Goal: Task Accomplishment & Management: Manage account settings

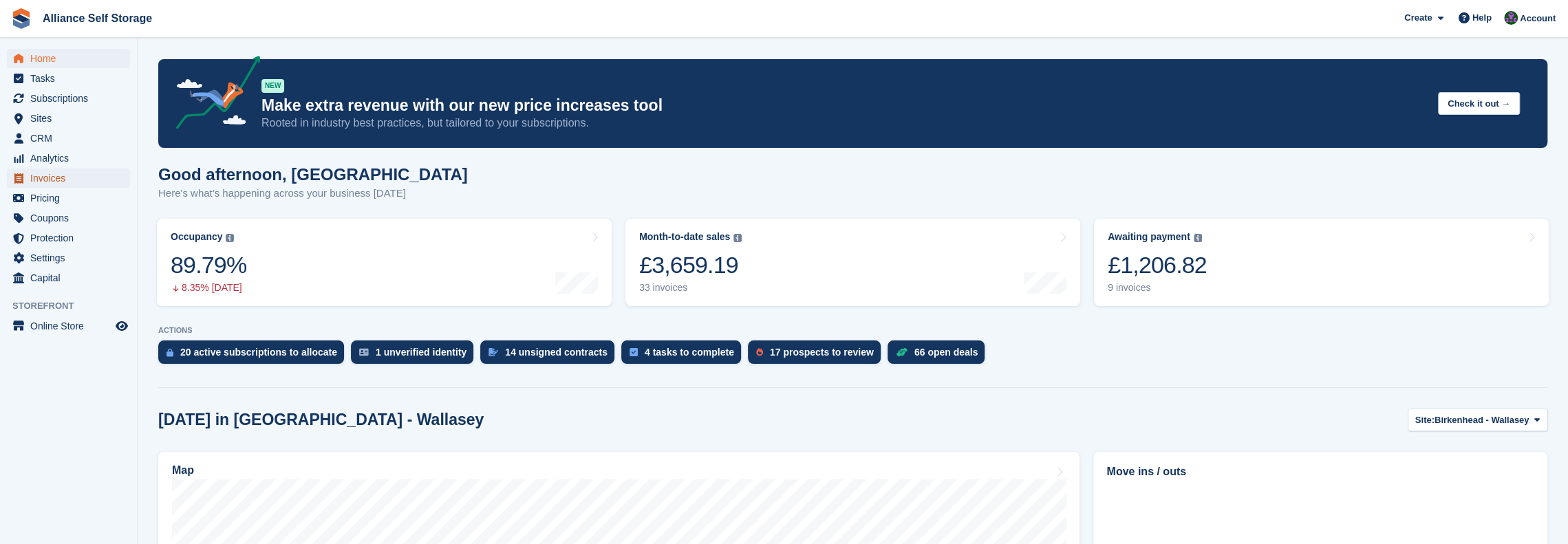
click at [86, 174] on span "Invoices" at bounding box center [71, 178] width 83 height 19
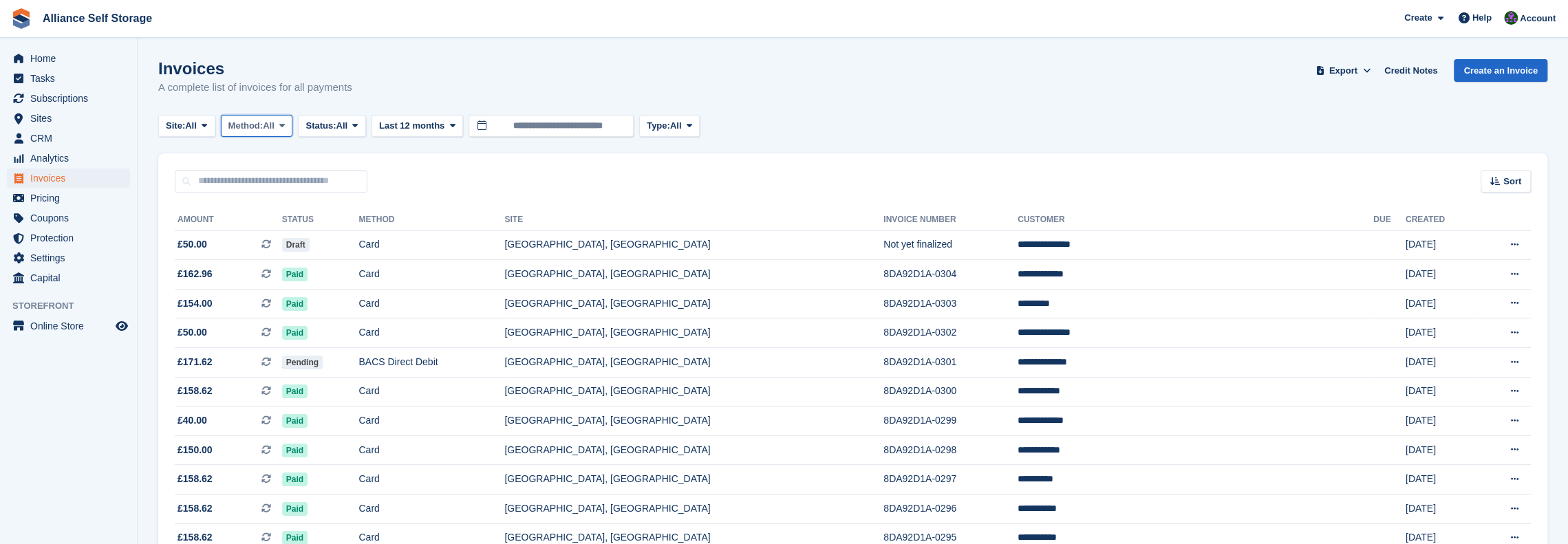
click at [263, 131] on span "Method:" at bounding box center [246, 126] width 35 height 14
click at [324, 120] on span "Status:" at bounding box center [320, 126] width 30 height 14
click at [335, 235] on link "Open" at bounding box center [364, 232] width 120 height 24
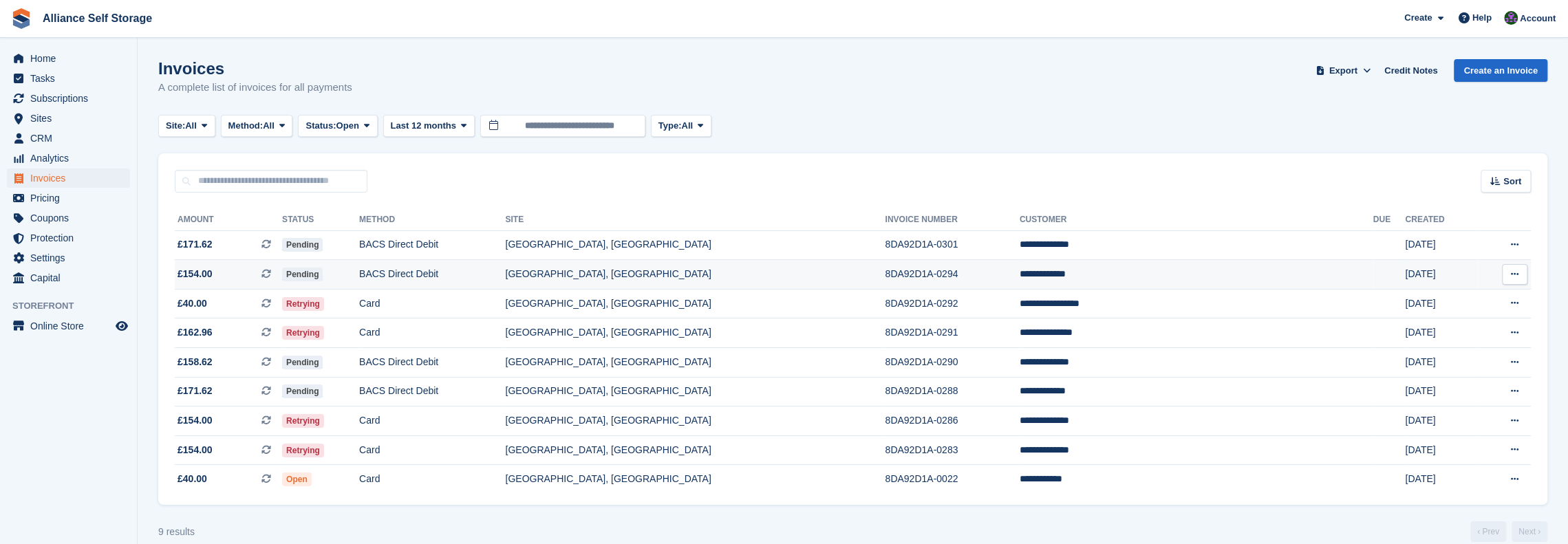
click at [505, 270] on td "BACS Direct Debit" at bounding box center [432, 275] width 146 height 29
click at [333, 514] on turbo-frame "Invoices A complete list of invoices for all payments Export Export Invoices Ex…" at bounding box center [852, 300] width 1390 height 483
click at [884, 340] on td "[GEOGRAPHIC_DATA], [GEOGRAPHIC_DATA]" at bounding box center [694, 333] width 379 height 29
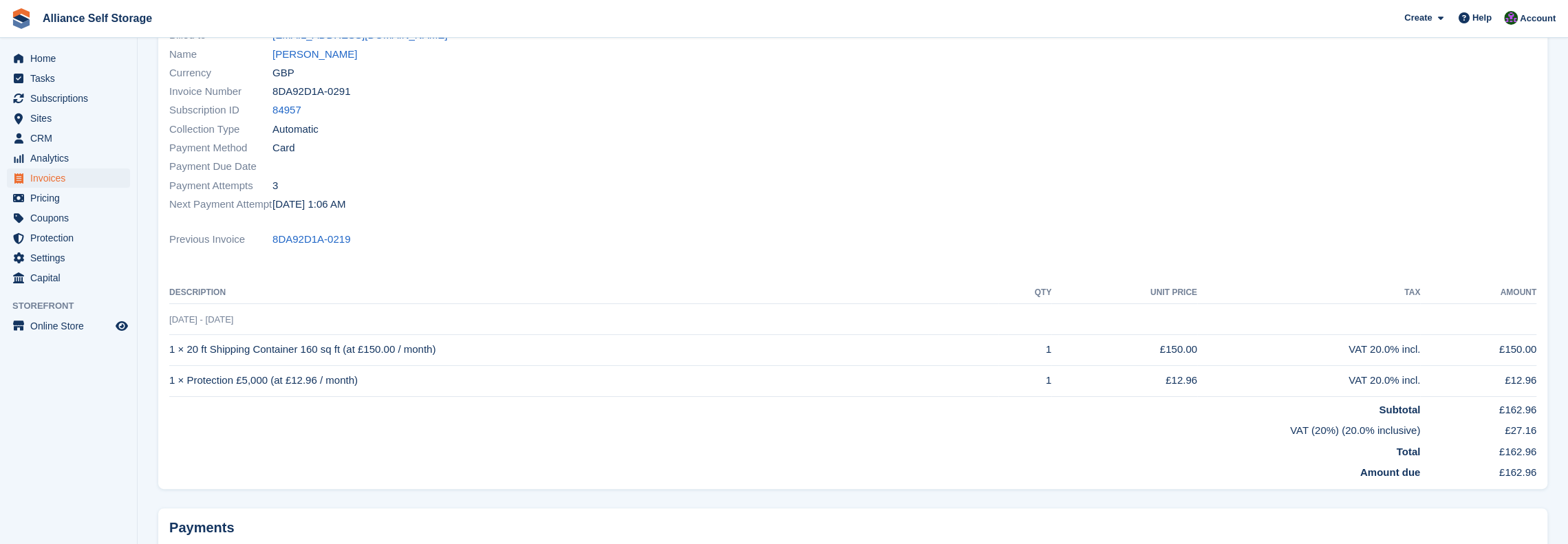
scroll to position [69, 0]
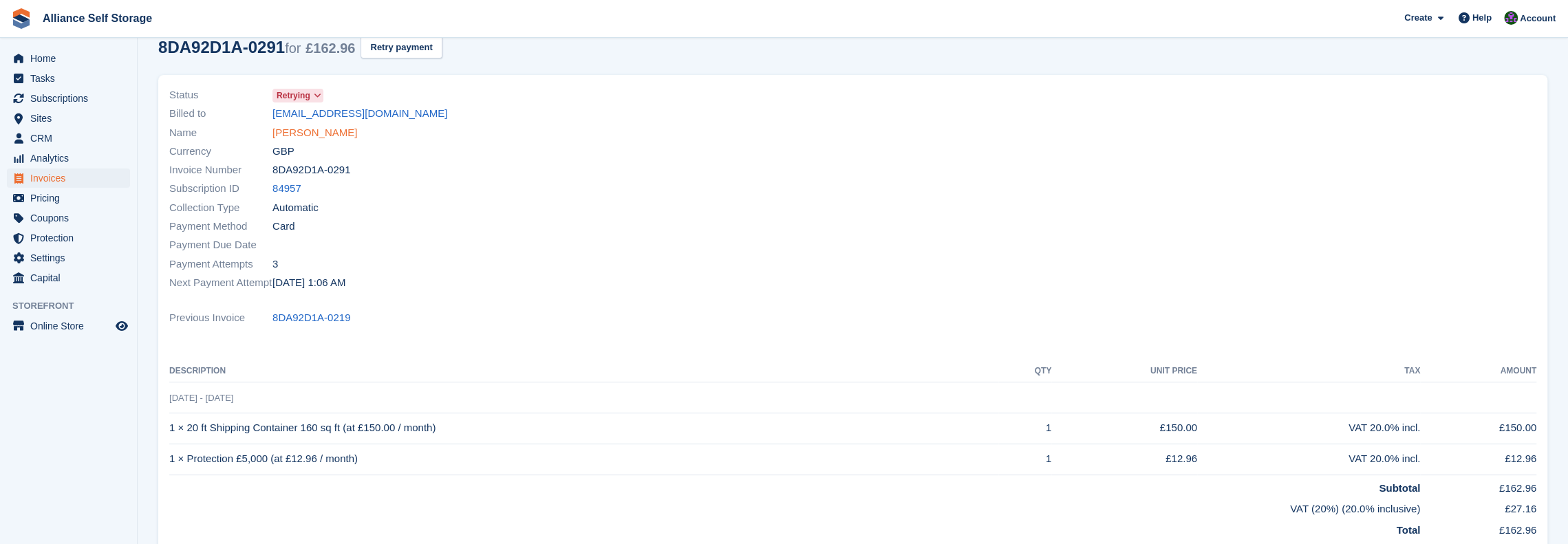
click at [309, 133] on link "[PERSON_NAME]" at bounding box center [314, 133] width 85 height 16
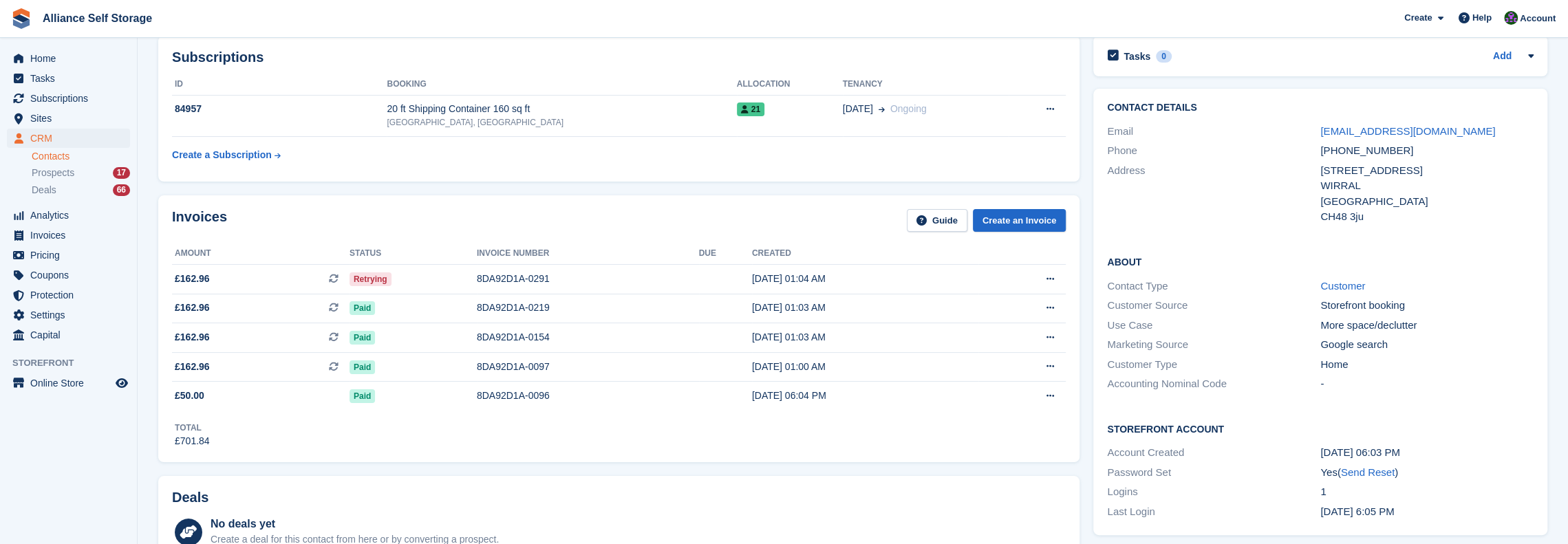
scroll to position [69, 0]
drag, startPoint x: 522, startPoint y: 41, endPoint x: 558, endPoint y: 1, distance: 53.8
click at [522, 41] on div "Subscriptions ID Booking Allocation Tenancy 84957 20 ft Shipping Container 160 …" at bounding box center [618, 106] width 921 height 146
click at [279, 186] on div "Invoices Guide Create an Invoice Amount Status Invoice number Due Created £162.…" at bounding box center [618, 327] width 935 height 281
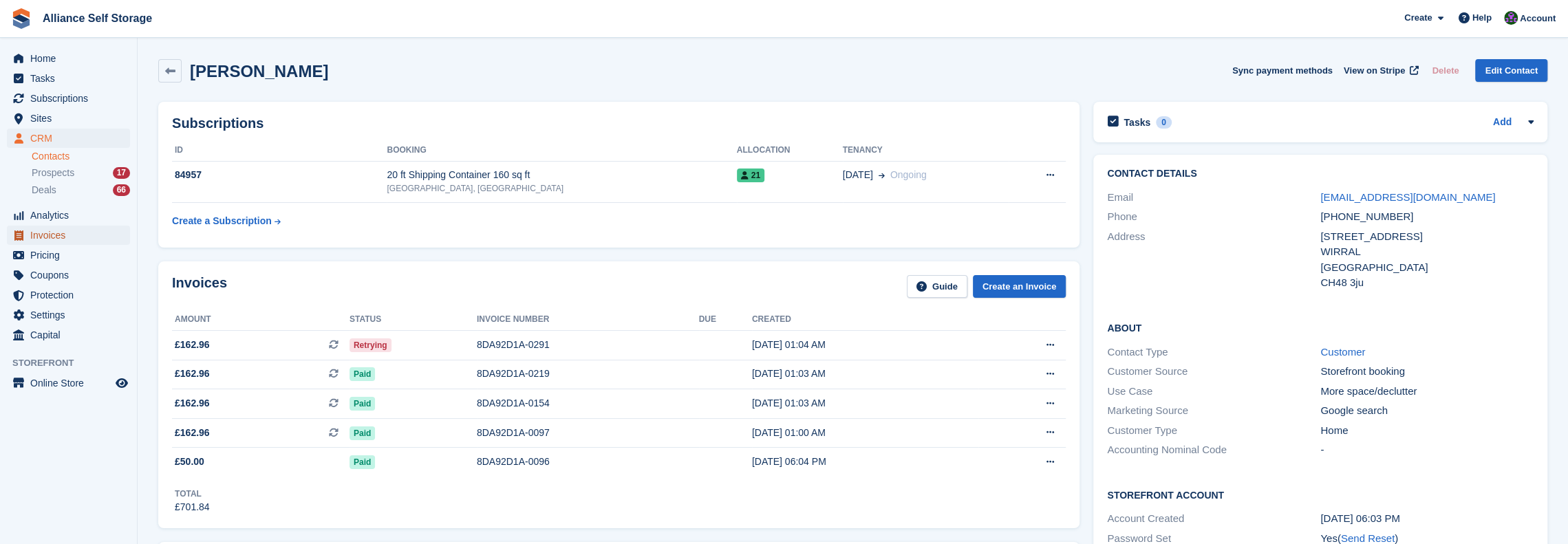
click at [65, 232] on span "Invoices" at bounding box center [71, 235] width 83 height 19
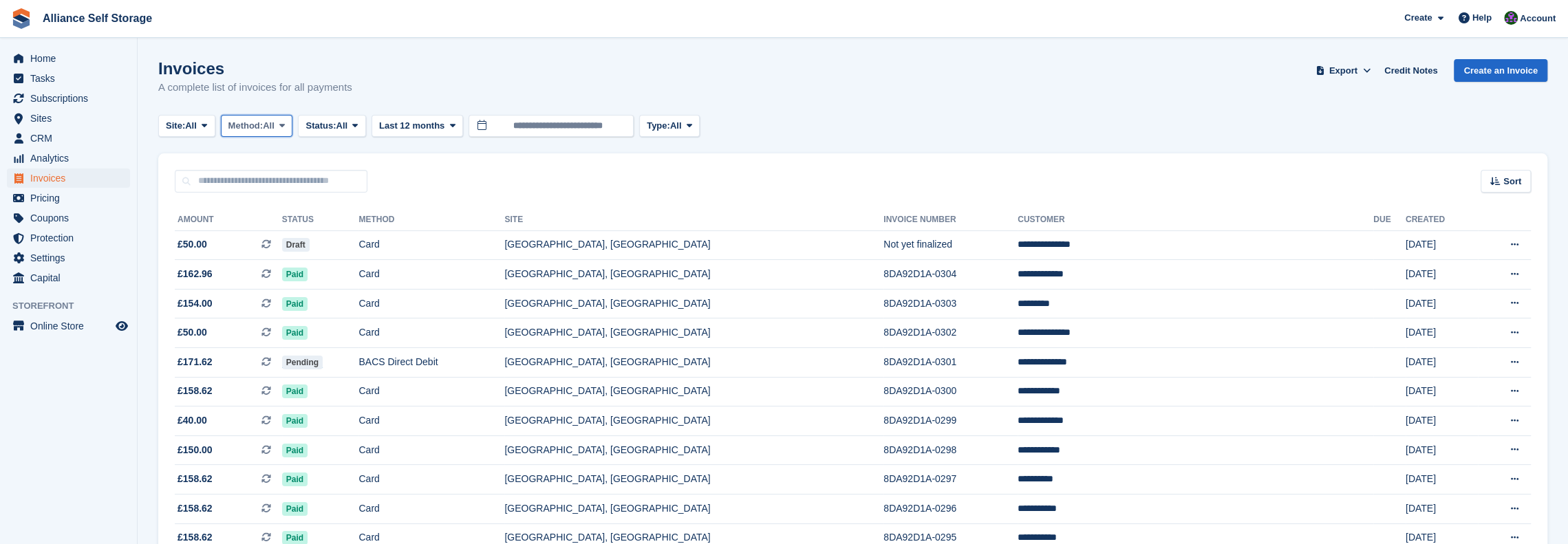
click at [272, 122] on span "All" at bounding box center [269, 126] width 12 height 14
click at [328, 125] on span "Status:" at bounding box center [320, 126] width 30 height 14
drag, startPoint x: 379, startPoint y: 252, endPoint x: 372, endPoint y: 236, distance: 17.5
click at [379, 252] on link "Void" at bounding box center [364, 256] width 120 height 24
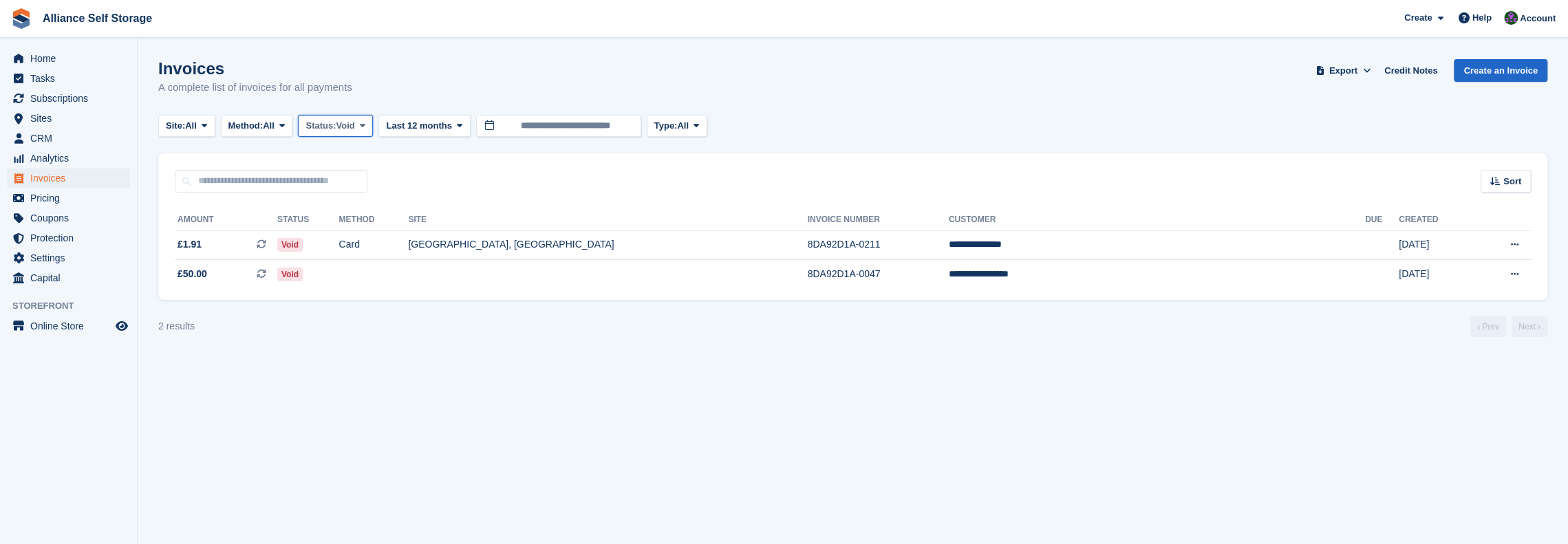
click at [347, 123] on span "Void" at bounding box center [345, 126] width 19 height 14
click at [359, 235] on link "Open" at bounding box center [364, 232] width 120 height 24
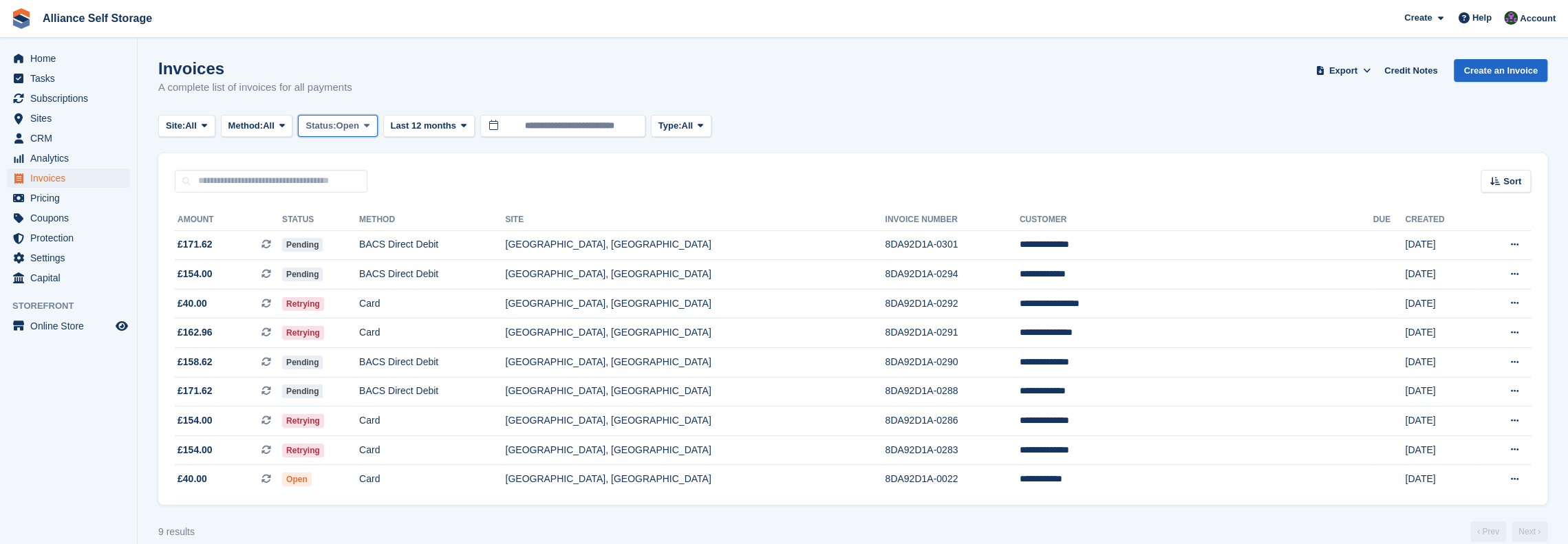
drag, startPoint x: 345, startPoint y: 133, endPoint x: 351, endPoint y: 136, distance: 6.7
click at [349, 133] on button "Status: Open" at bounding box center [337, 126] width 79 height 22
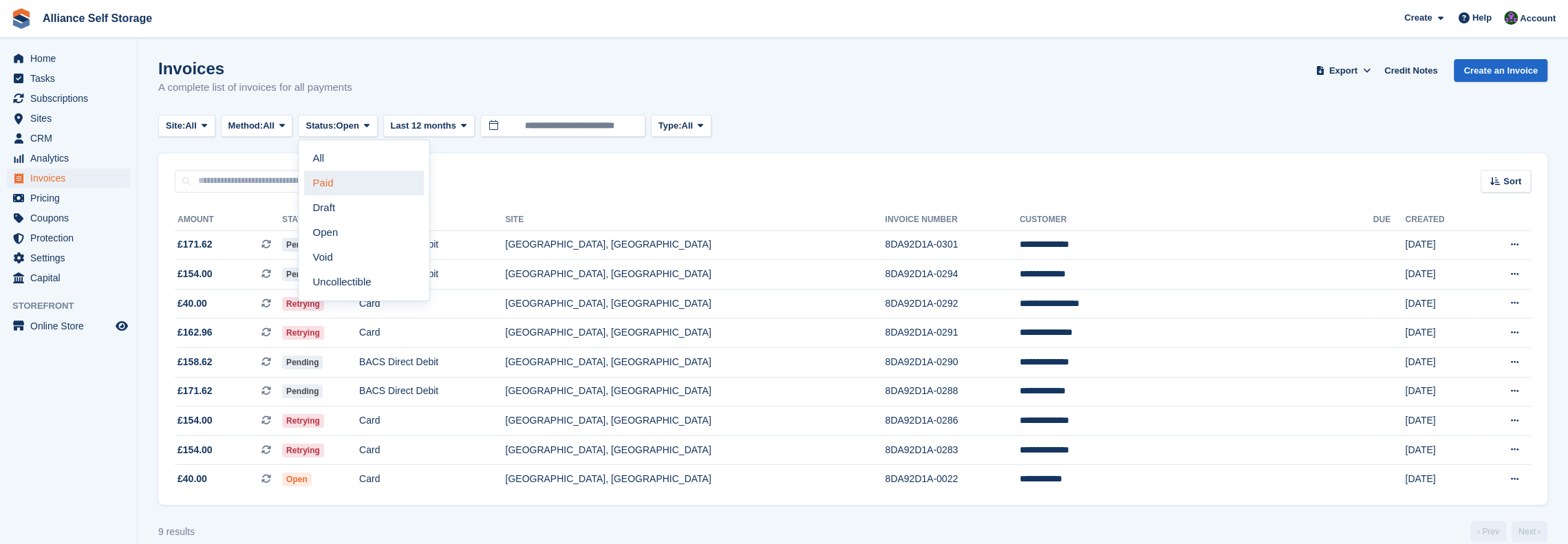
click at [361, 189] on link "Paid" at bounding box center [364, 182] width 120 height 24
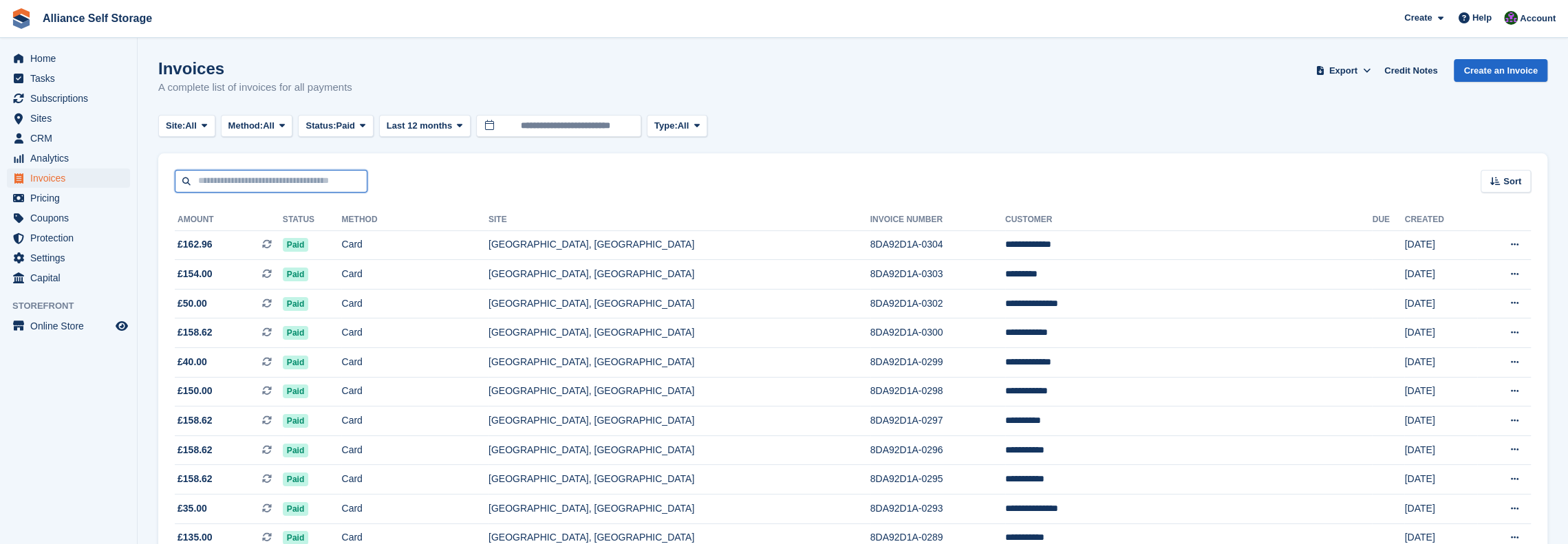
click at [282, 185] on input "text" at bounding box center [271, 180] width 193 height 22
type input "****"
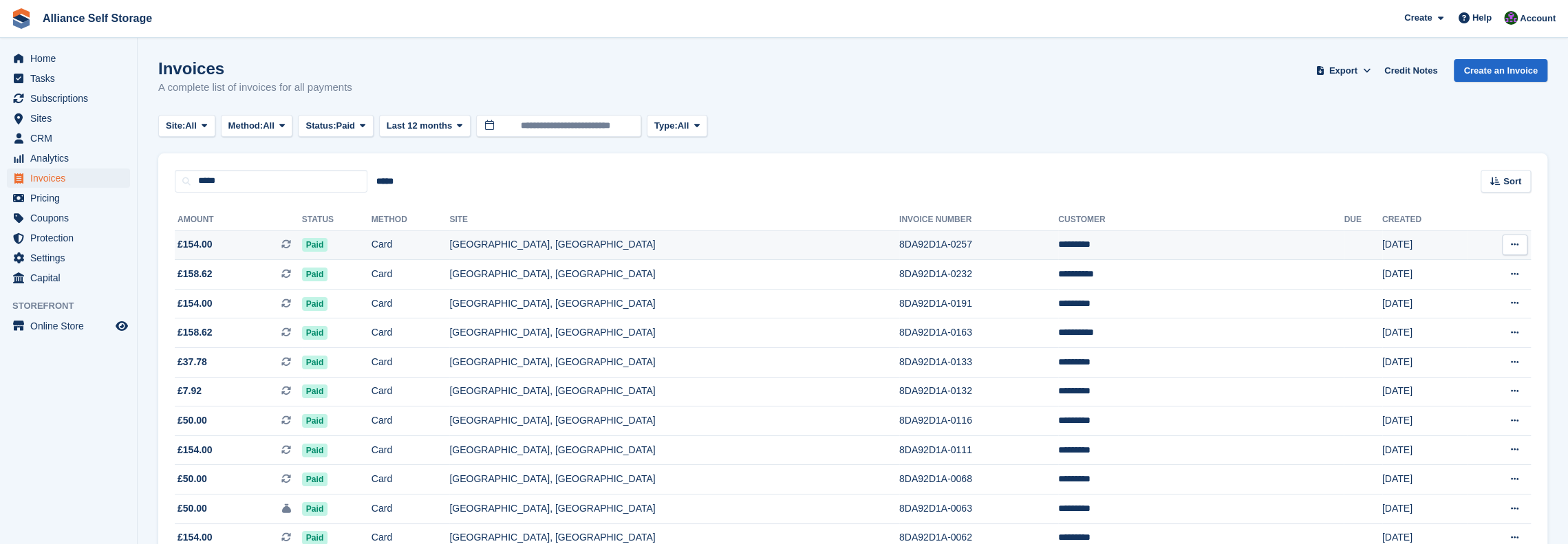
click at [831, 247] on td "[GEOGRAPHIC_DATA], [GEOGRAPHIC_DATA]" at bounding box center [674, 245] width 450 height 29
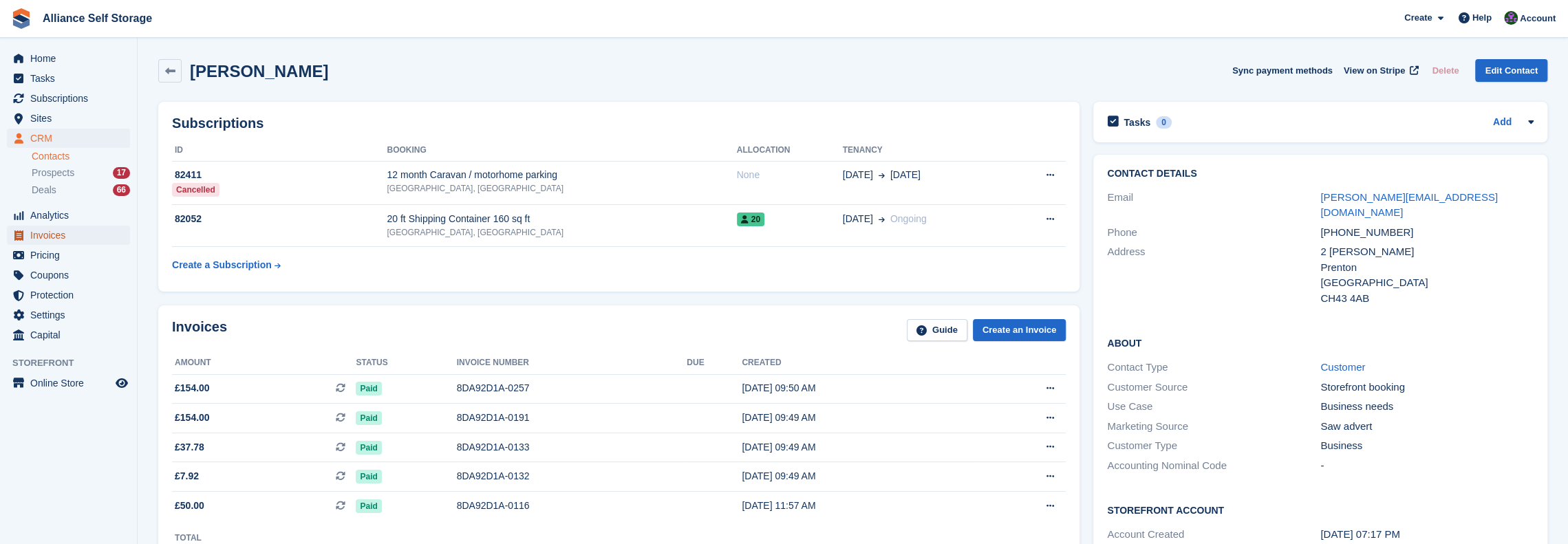
click at [59, 229] on span "Invoices" at bounding box center [71, 235] width 83 height 19
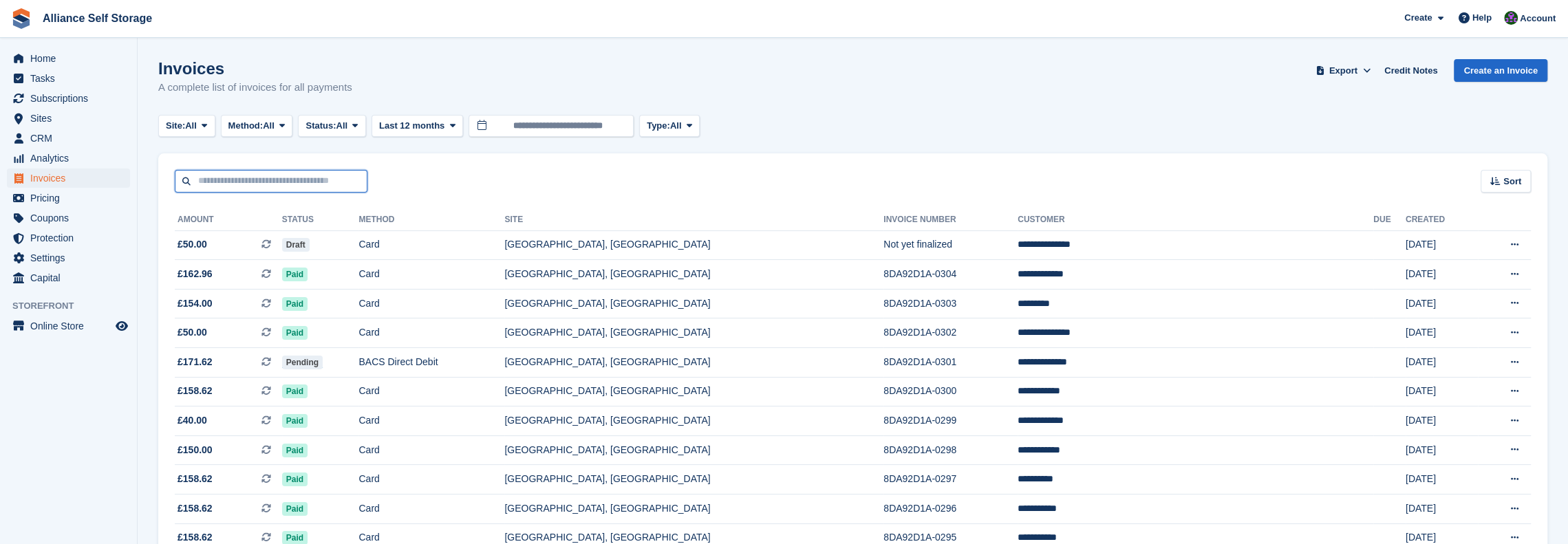
click at [267, 181] on input "text" at bounding box center [271, 180] width 193 height 22
type input "******"
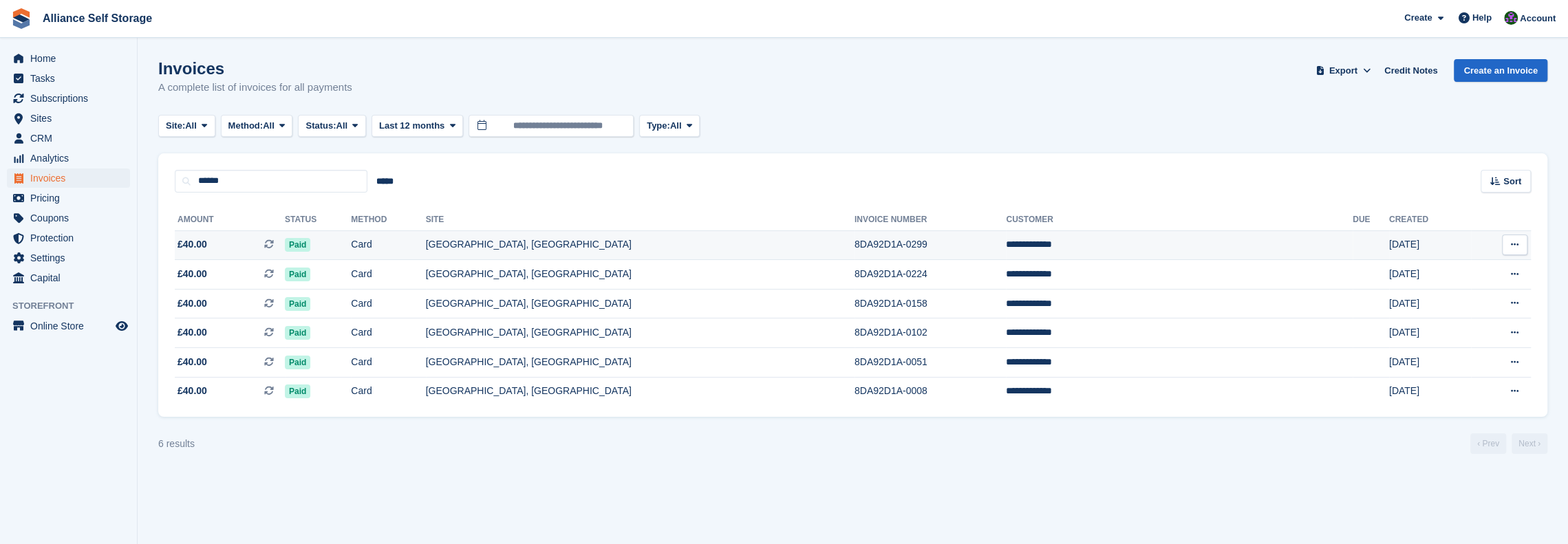
click at [702, 251] on td "[GEOGRAPHIC_DATA], [GEOGRAPHIC_DATA]" at bounding box center [641, 245] width 429 height 29
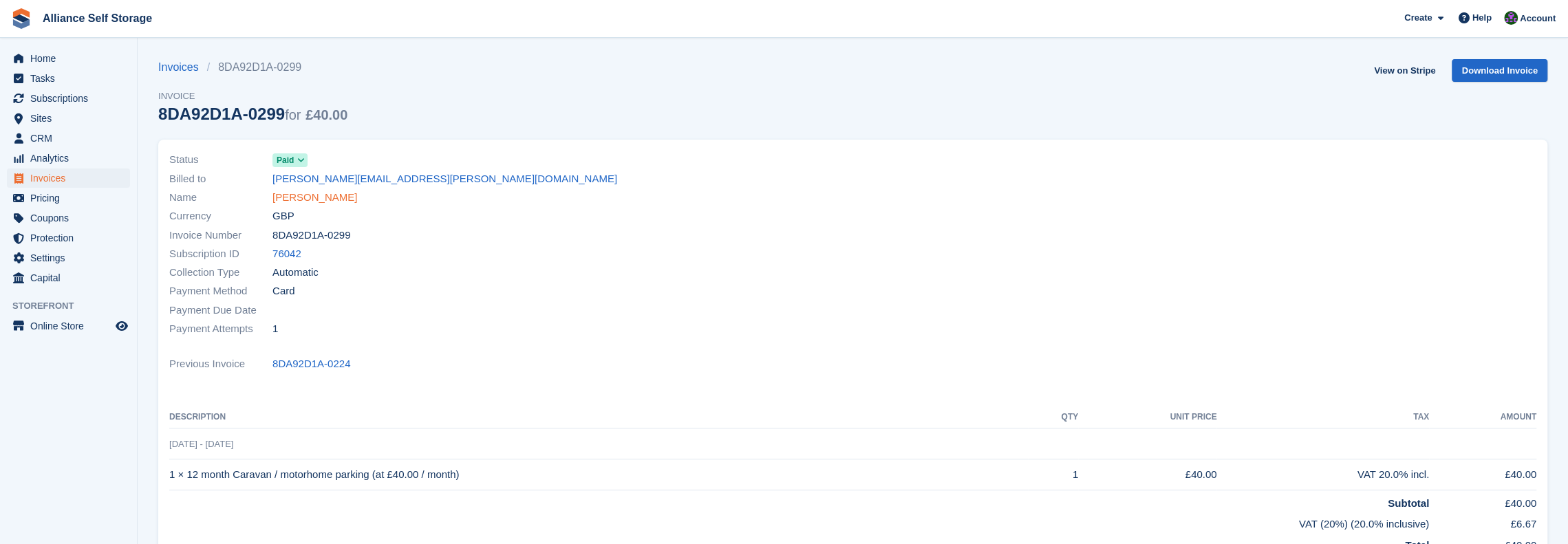
click at [319, 195] on link "Dustin Finney" at bounding box center [314, 198] width 85 height 16
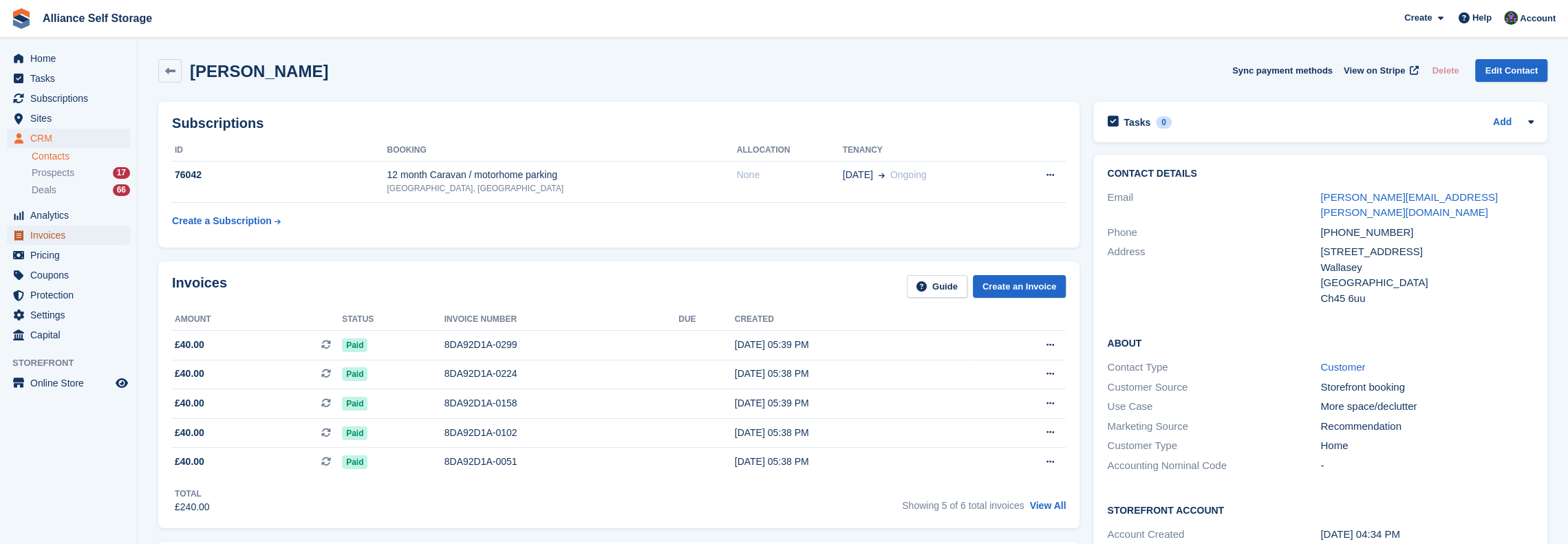
click at [87, 234] on span "Invoices" at bounding box center [71, 235] width 83 height 19
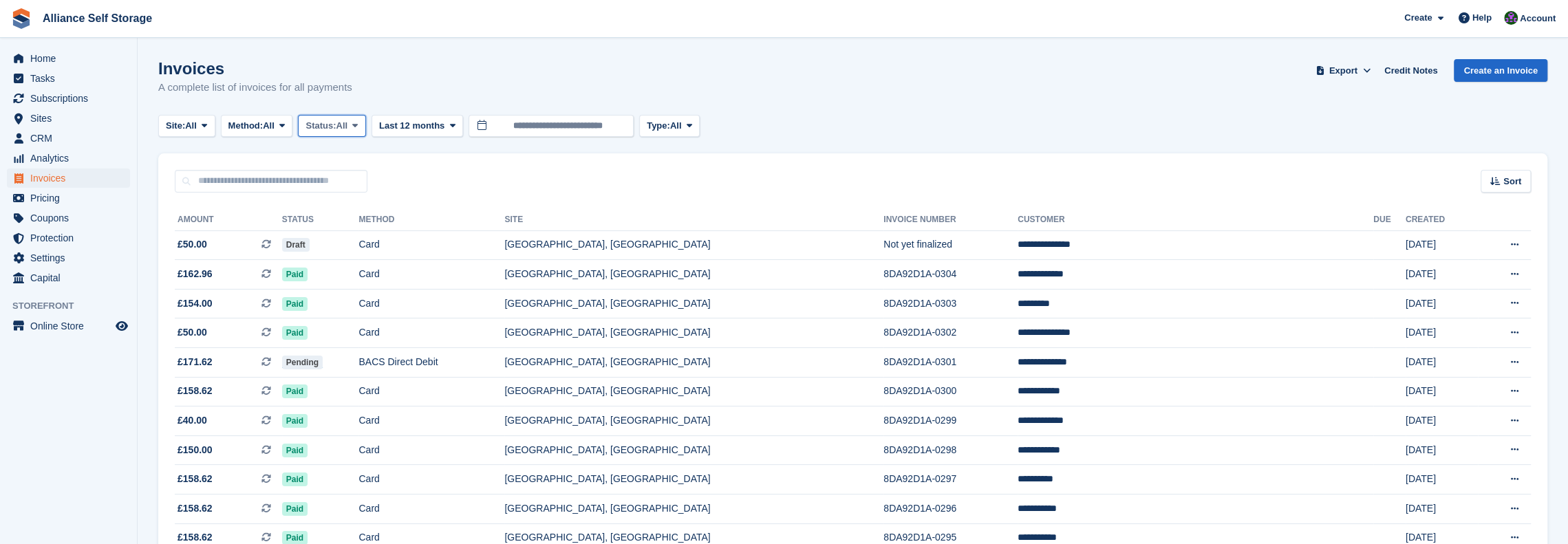
click at [326, 128] on span "Status:" at bounding box center [320, 126] width 30 height 14
click at [359, 230] on link "Open" at bounding box center [364, 232] width 120 height 24
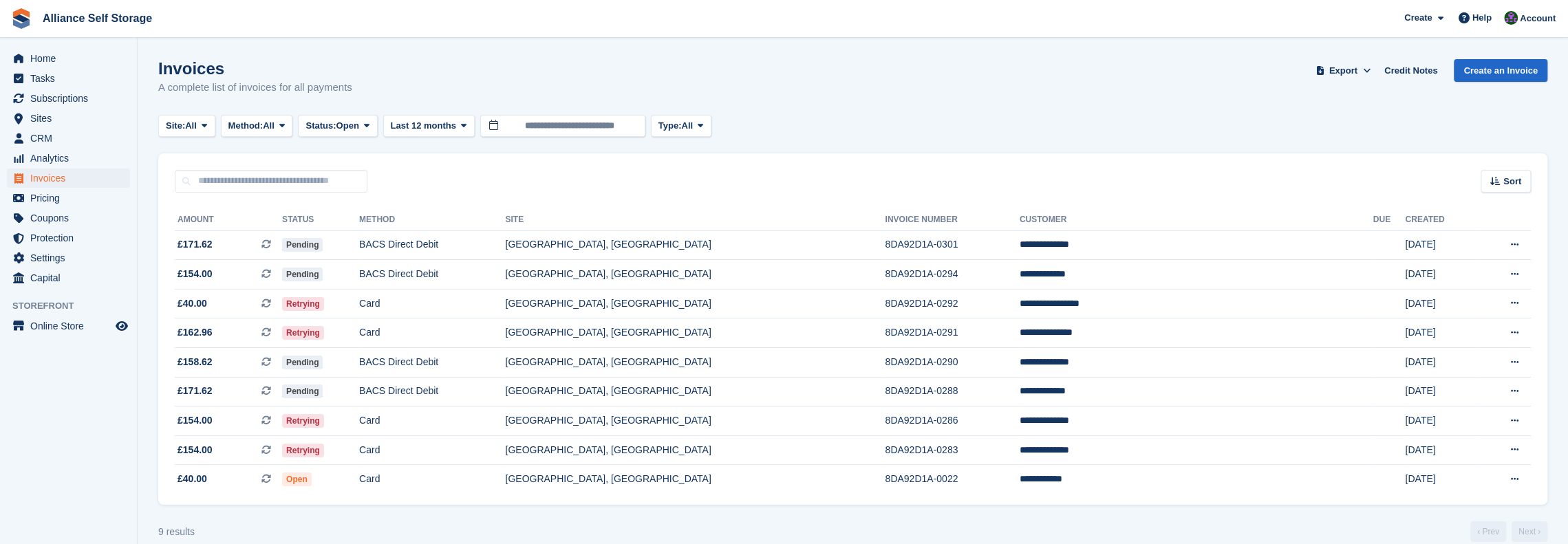
click at [510, 515] on turbo-frame "Invoices A complete list of invoices for all payments Export Export Invoices Ex…" at bounding box center [852, 300] width 1390 height 483
click at [359, 336] on td "Retrying" at bounding box center [320, 333] width 77 height 29
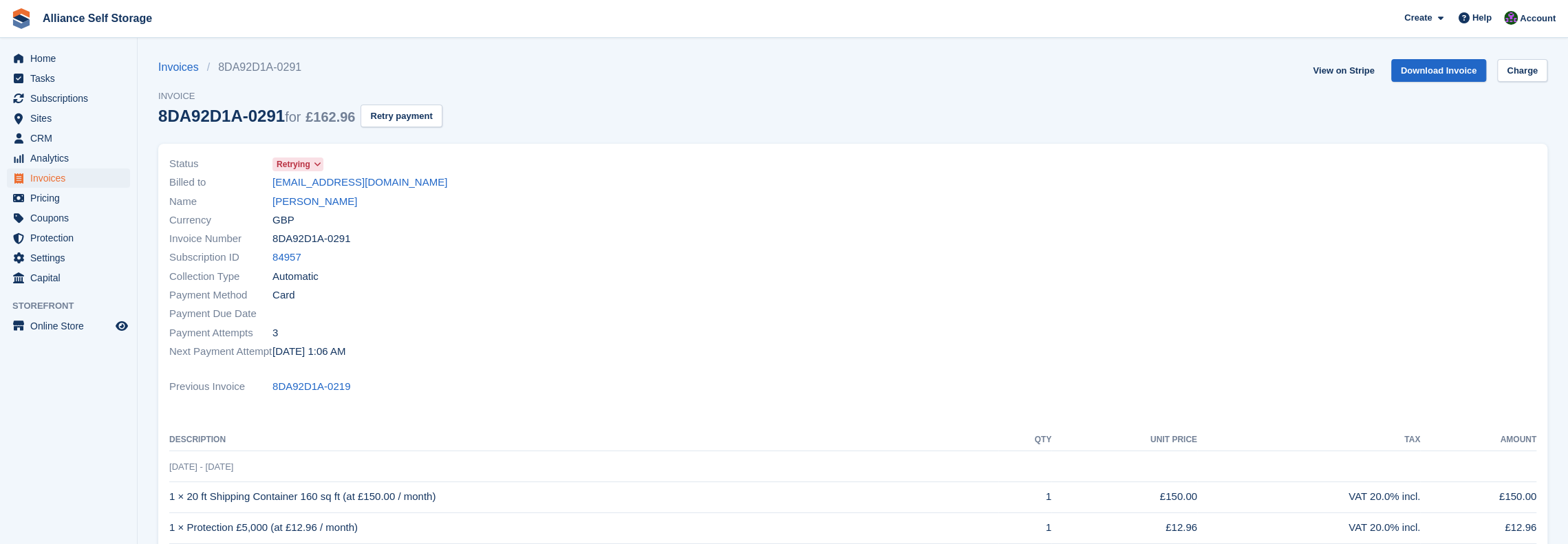
click at [483, 89] on div "Invoices 8DA92D1A-0291 Invoice 8DA92D1A-0291 for £162.96 Retry payment View on …" at bounding box center [852, 101] width 1390 height 85
click at [1465, 69] on link "Download Invoice" at bounding box center [1439, 70] width 96 height 22
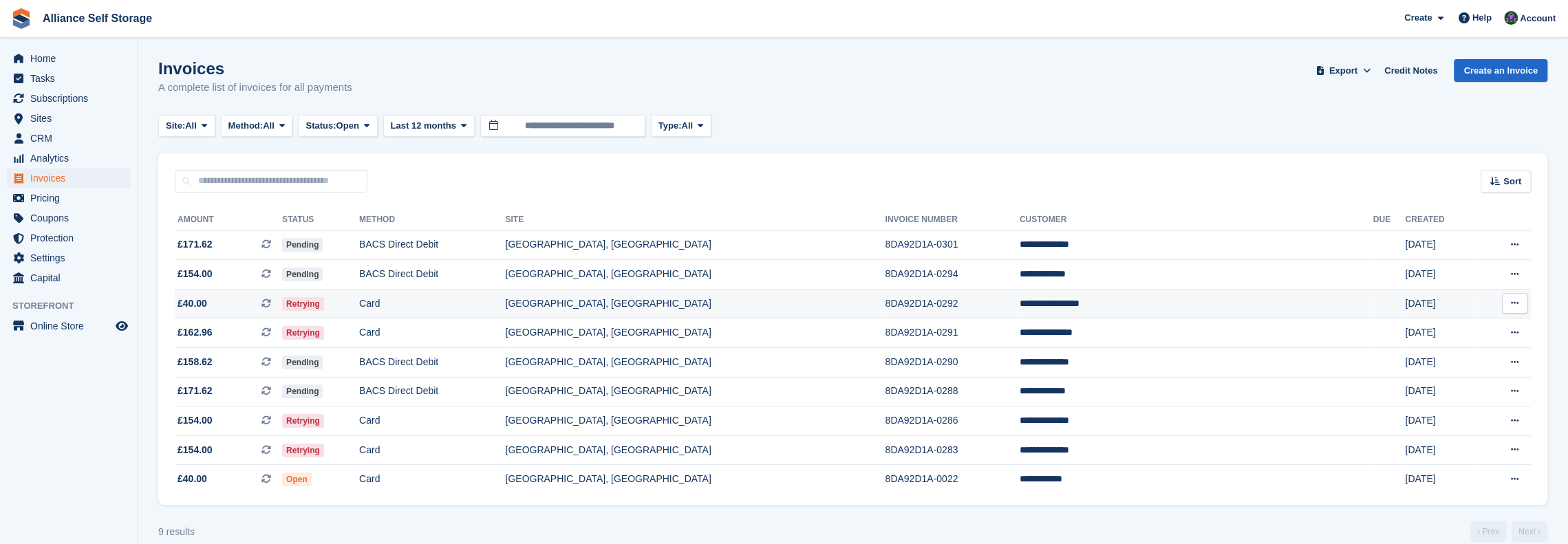
click at [505, 310] on td "Card" at bounding box center [432, 303] width 146 height 29
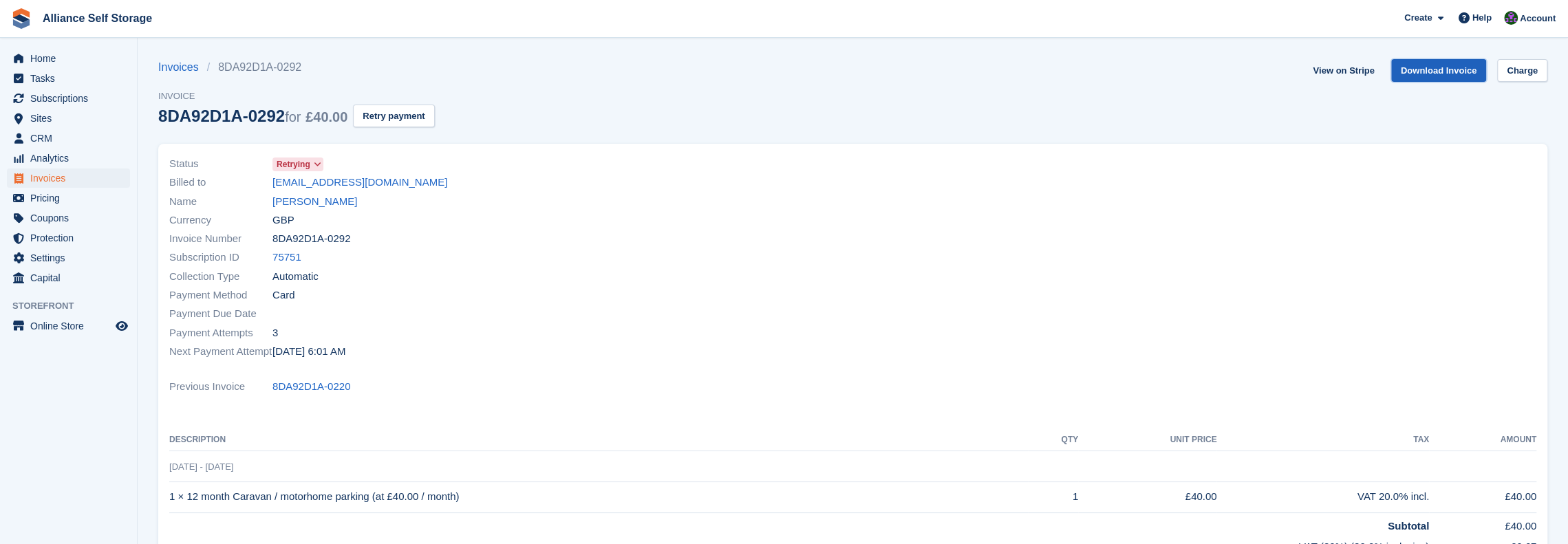
click at [1441, 75] on link "Download Invoice" at bounding box center [1439, 70] width 96 height 22
drag, startPoint x: 542, startPoint y: 95, endPoint x: 452, endPoint y: 97, distance: 90.0
click at [542, 95] on div "Invoices 8DA92D1A-0292 Invoice 8DA92D1A-0292 for £40.00 Retry payment View on S…" at bounding box center [852, 101] width 1390 height 85
click at [50, 181] on span "Invoices" at bounding box center [71, 178] width 83 height 19
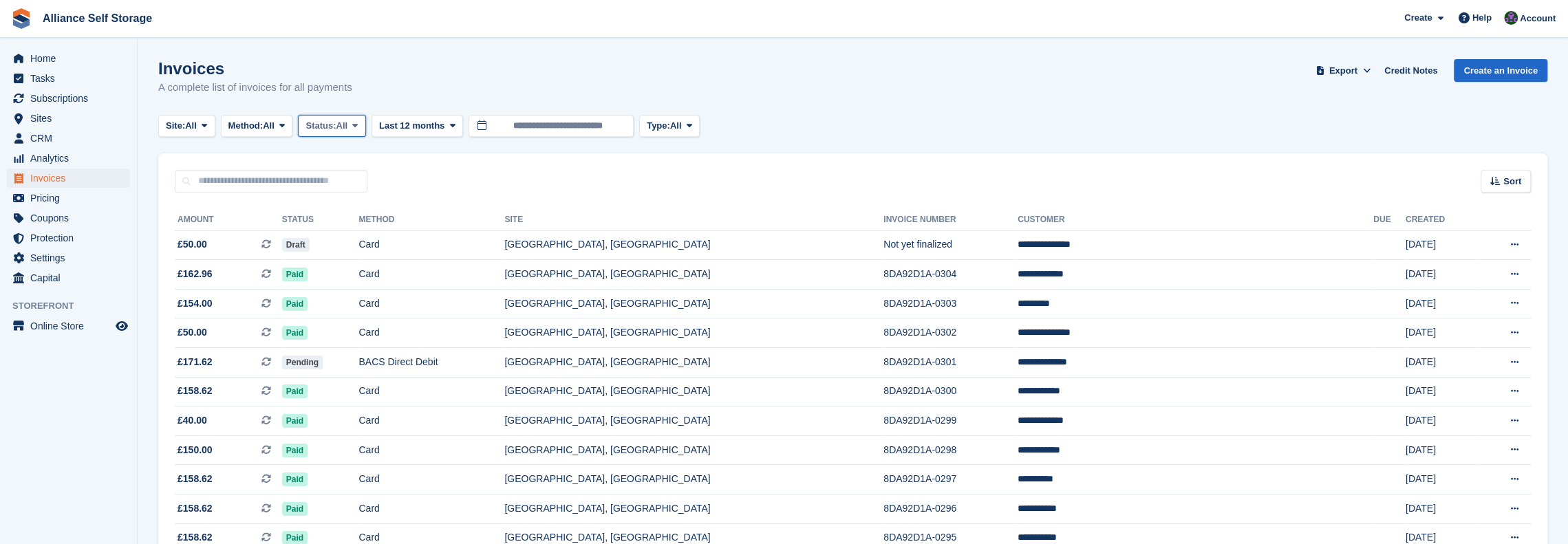
click at [311, 127] on span "Status:" at bounding box center [320, 126] width 30 height 14
click at [349, 242] on link "Open" at bounding box center [364, 232] width 120 height 24
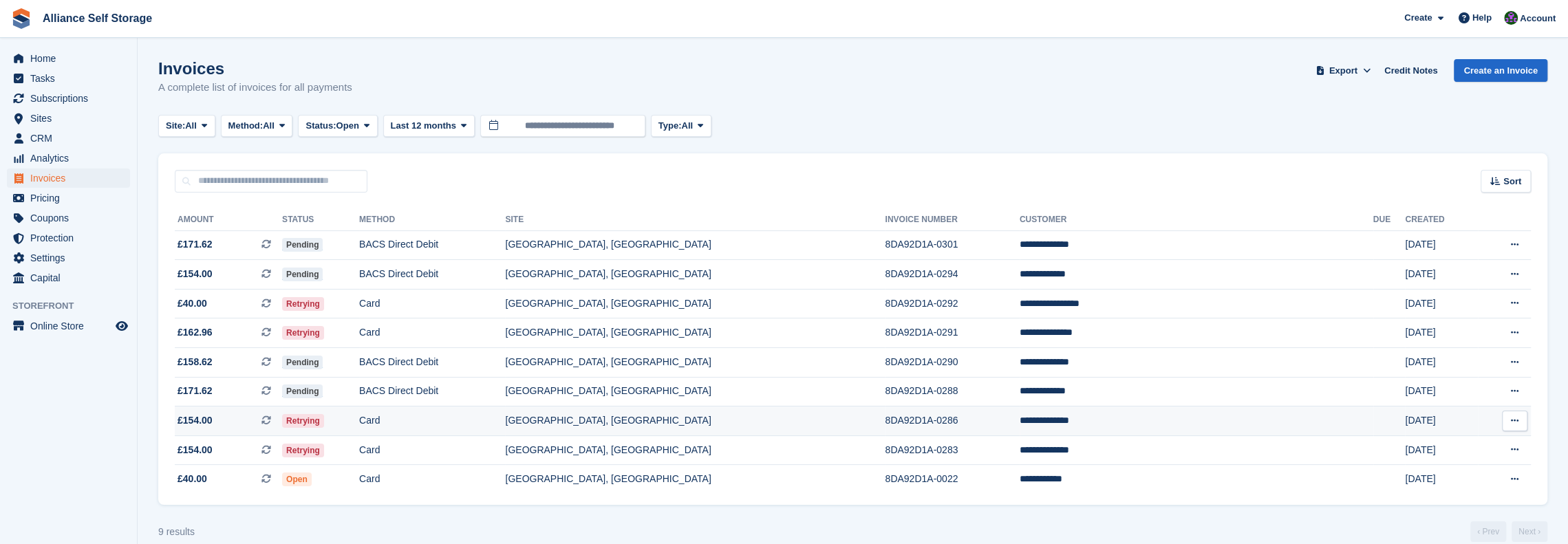
click at [359, 431] on td "Retrying" at bounding box center [320, 421] width 77 height 29
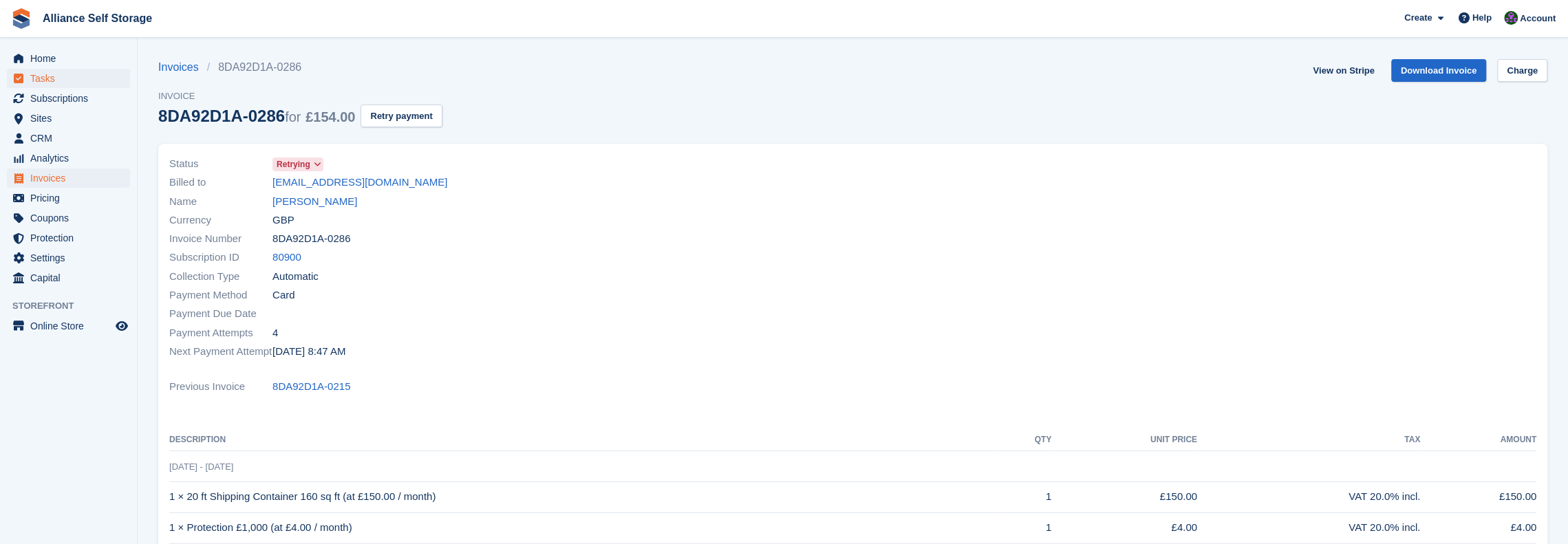
click at [494, 115] on div "Invoices 8DA92D1A-0286 Invoice 8DA92D1A-0286 for £154.00 Retry payment View on …" at bounding box center [852, 101] width 1390 height 85
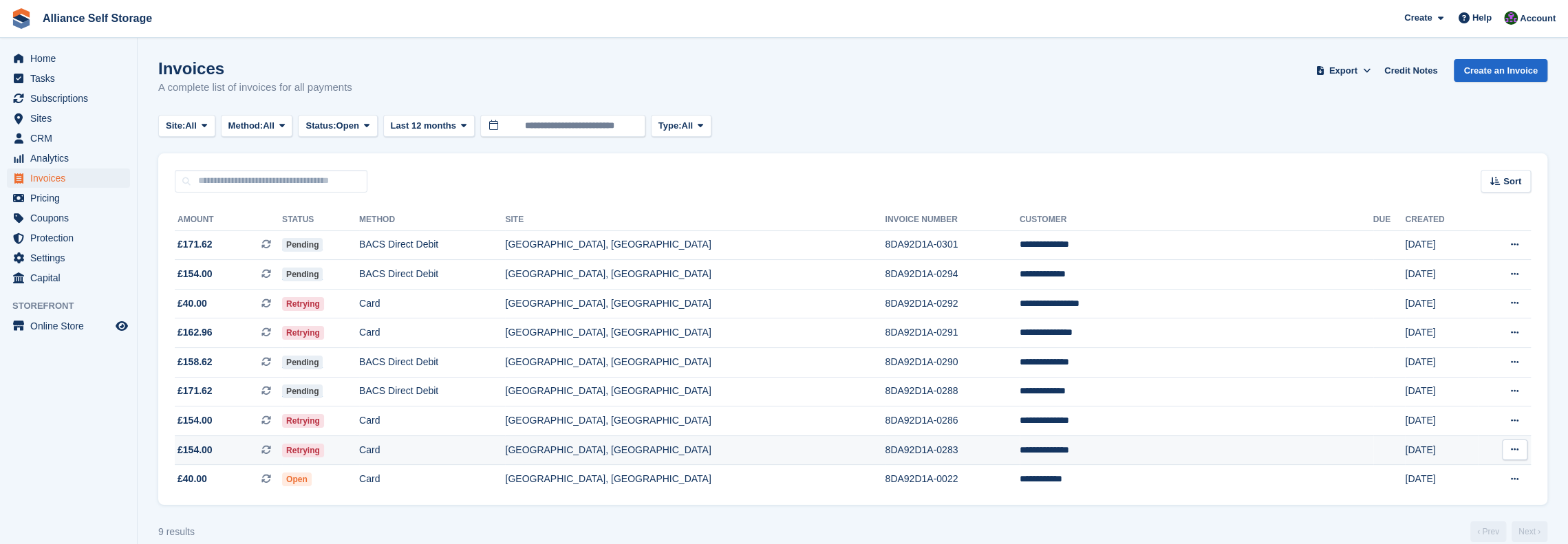
click at [880, 447] on td "[GEOGRAPHIC_DATA], [GEOGRAPHIC_DATA]" at bounding box center [694, 450] width 379 height 29
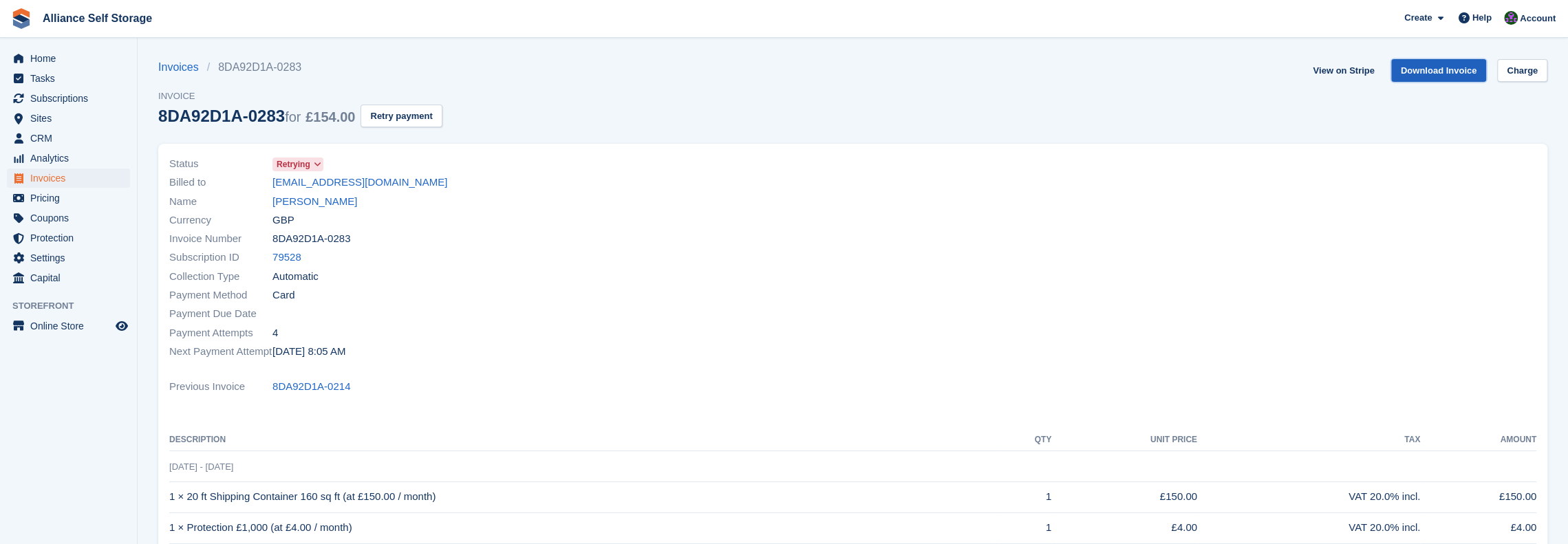
click at [1427, 75] on link "Download Invoice" at bounding box center [1439, 70] width 96 height 22
click at [803, 73] on div "Invoices 8DA92D1A-0283 Invoice 8DA92D1A-0283 for £154.00 Retry payment View on …" at bounding box center [852, 101] width 1390 height 85
click at [501, 130] on div "Invoices 8DA92D1A-0283 Invoice 8DA92D1A-0283 for £154.00 Retry payment View on …" at bounding box center [852, 101] width 1390 height 85
click at [79, 182] on span "Invoices" at bounding box center [71, 178] width 83 height 19
